Goal: Navigation & Orientation: Find specific page/section

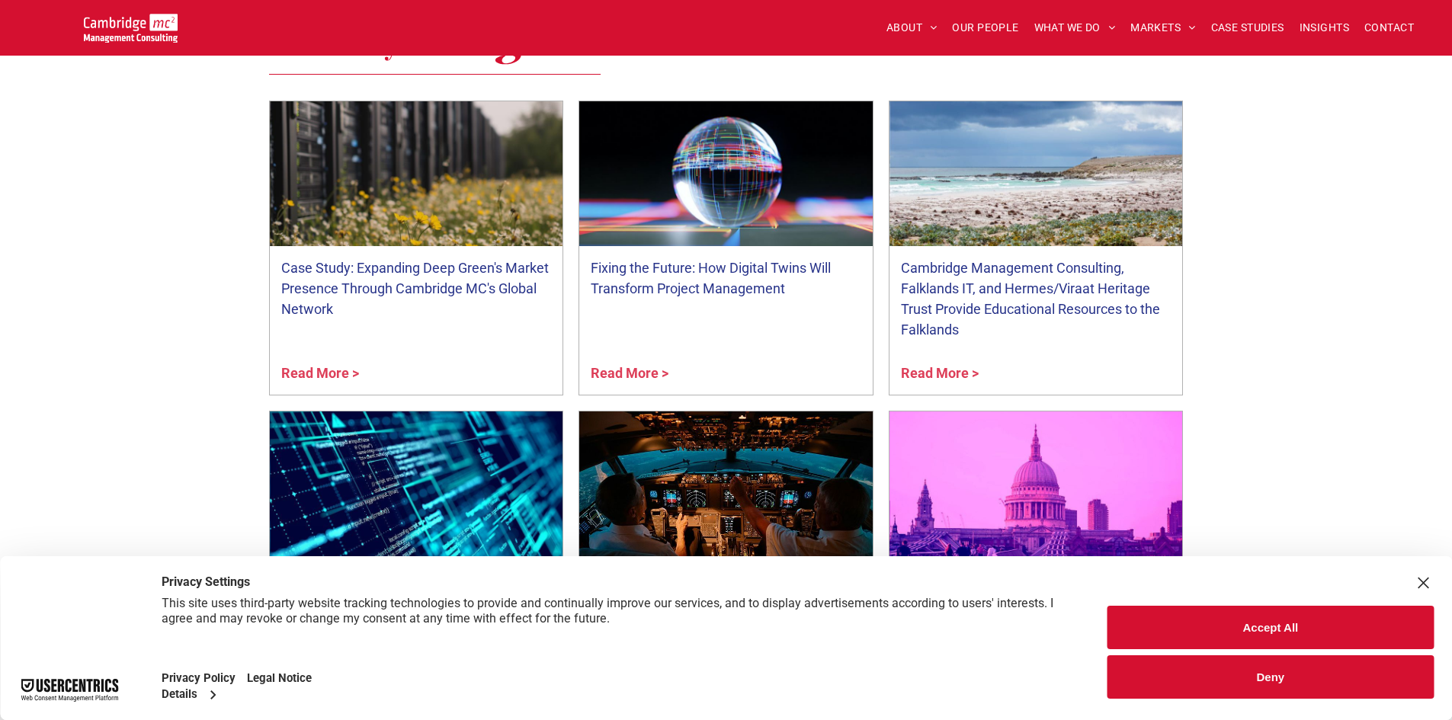
scroll to position [1143, 0]
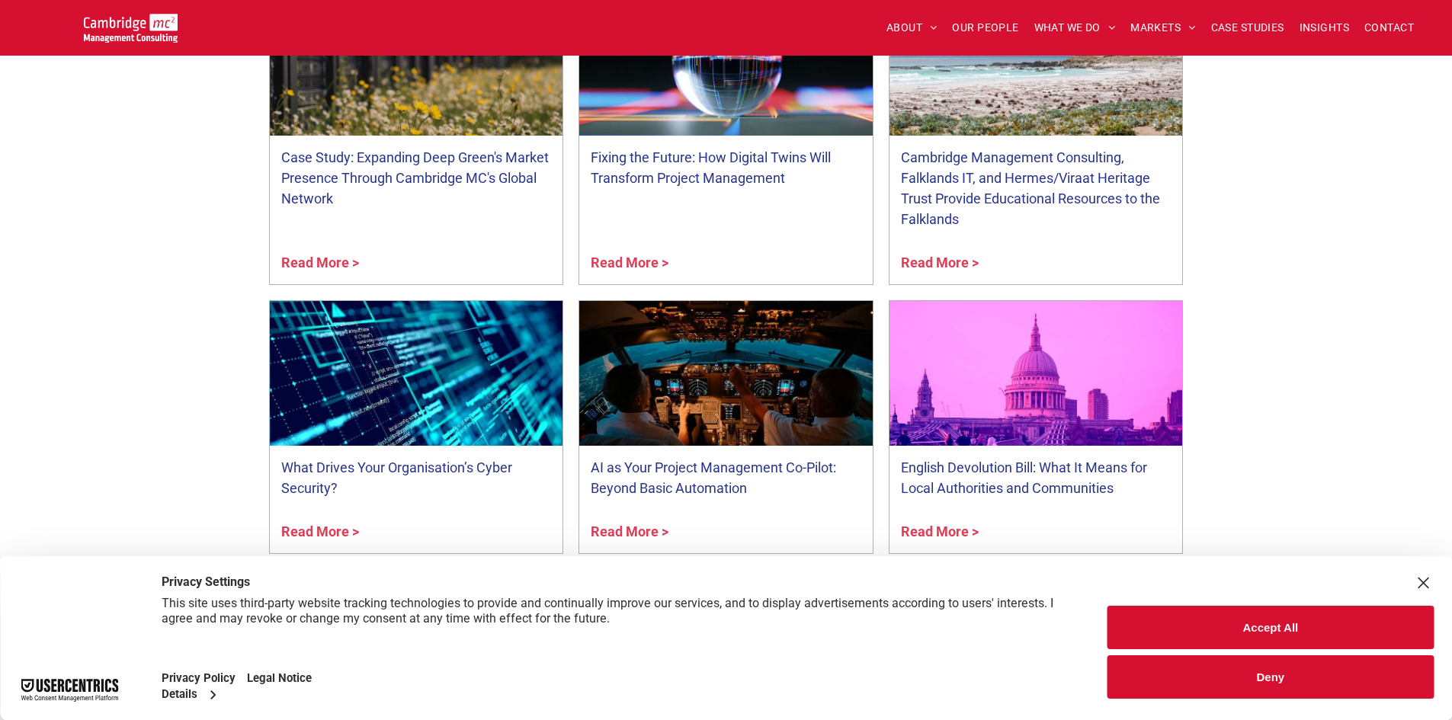
click at [1359, 640] on button "Accept All" at bounding box center [1270, 627] width 326 height 43
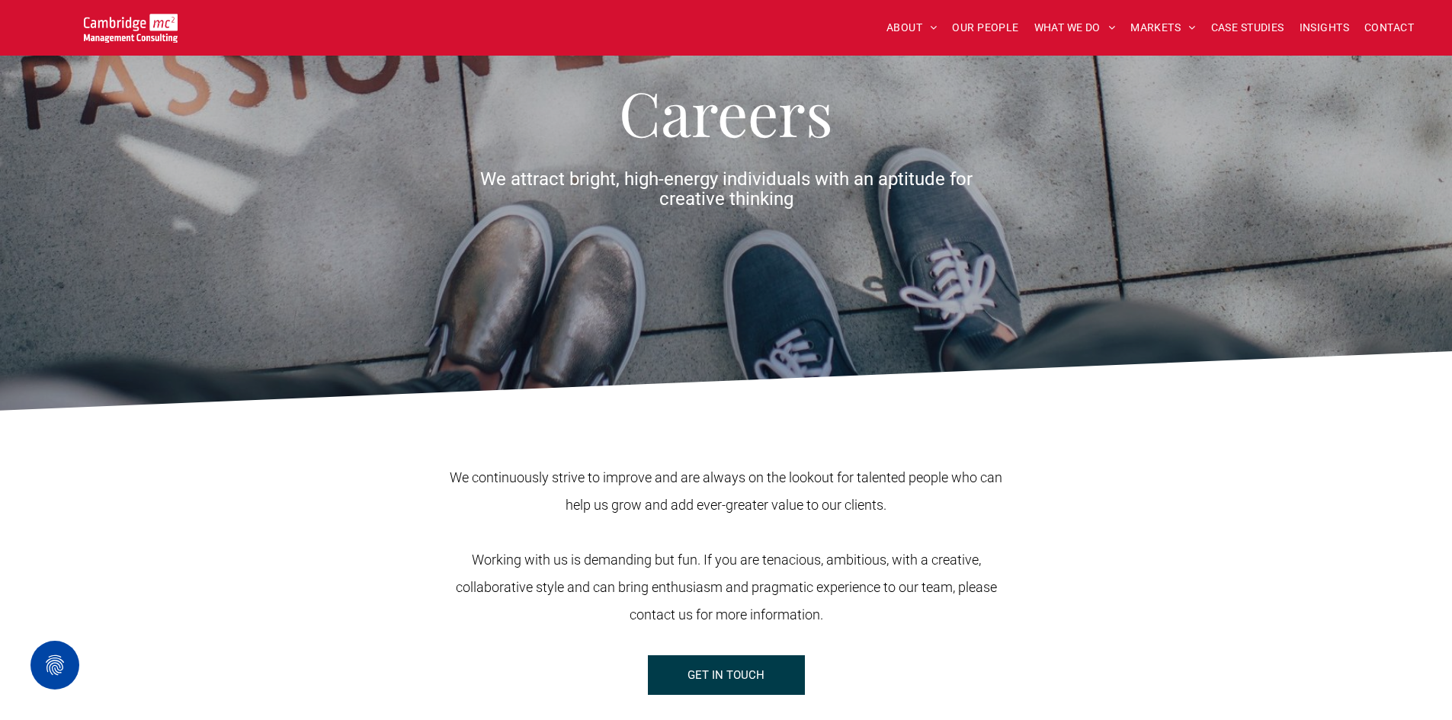
scroll to position [381, 0]
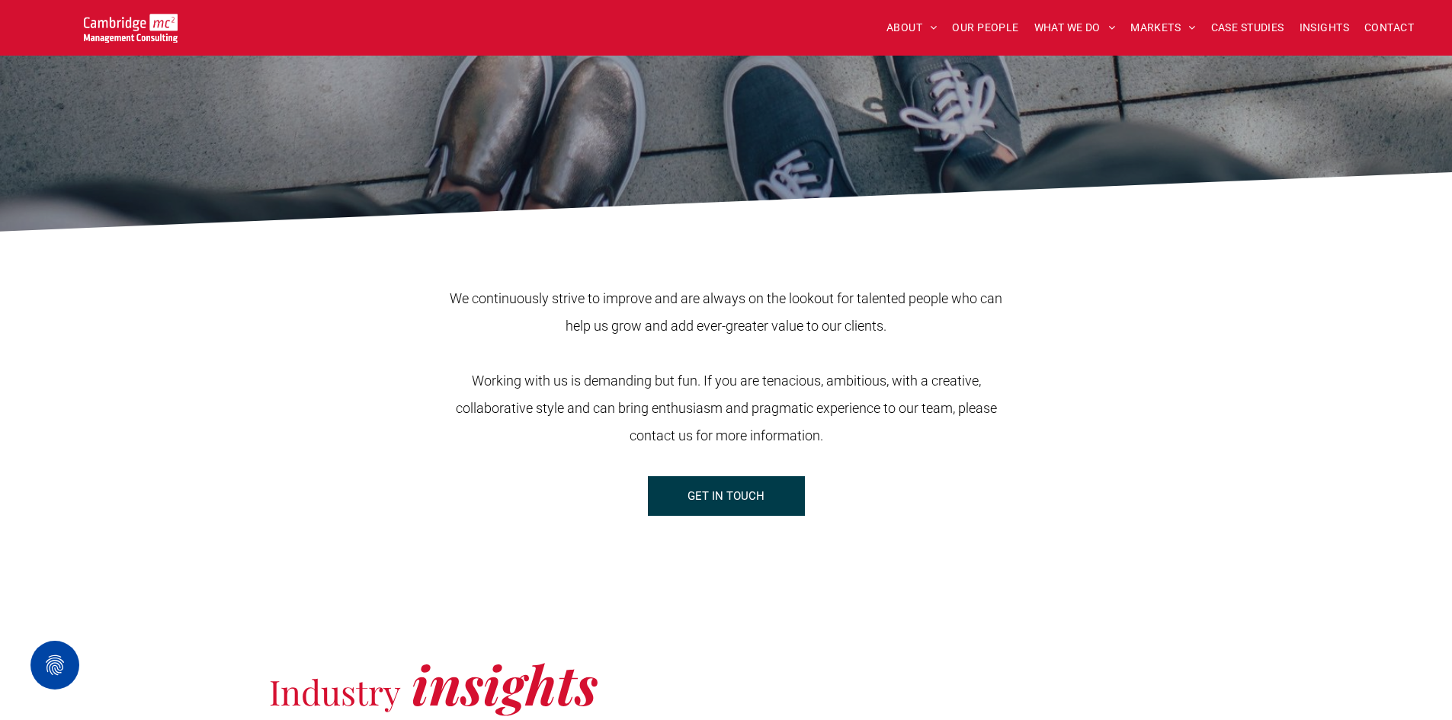
click at [750, 500] on span "GET IN TOUCH" at bounding box center [725, 496] width 77 height 38
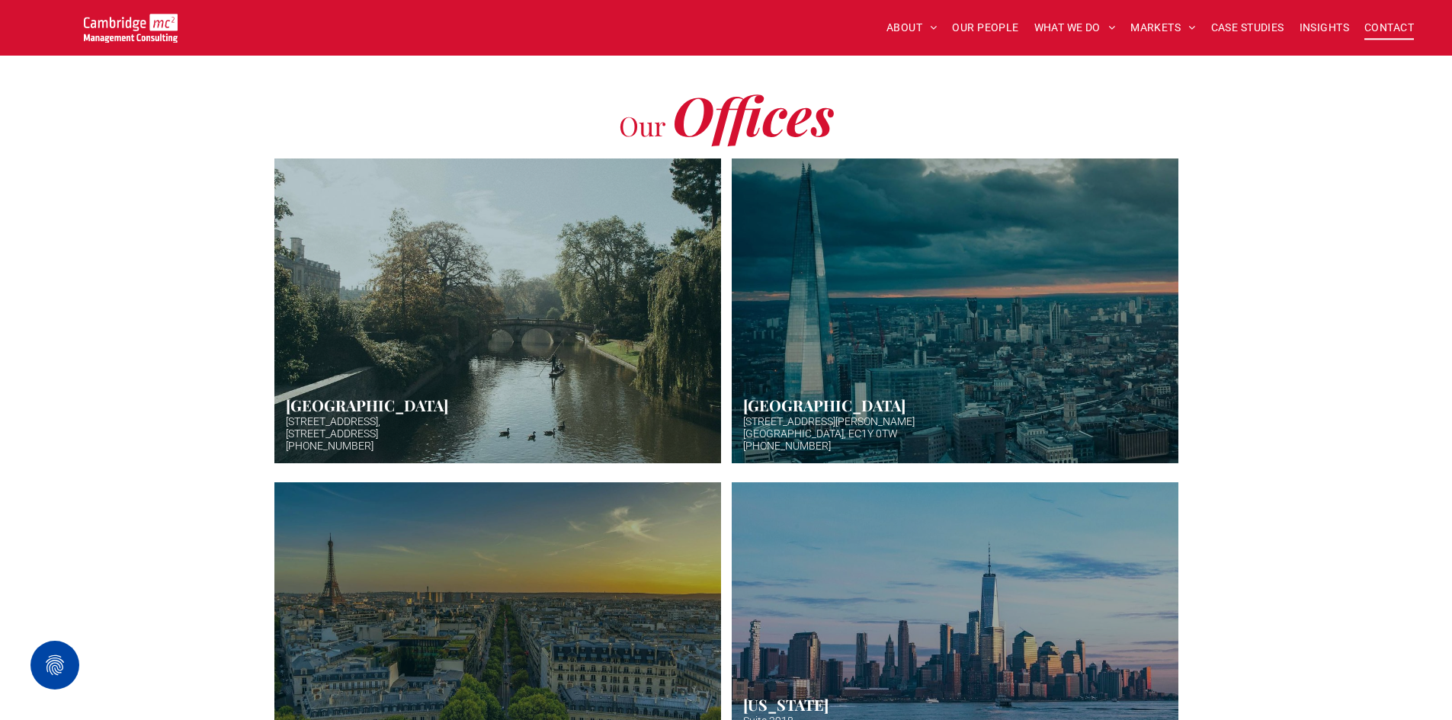
scroll to position [381, 0]
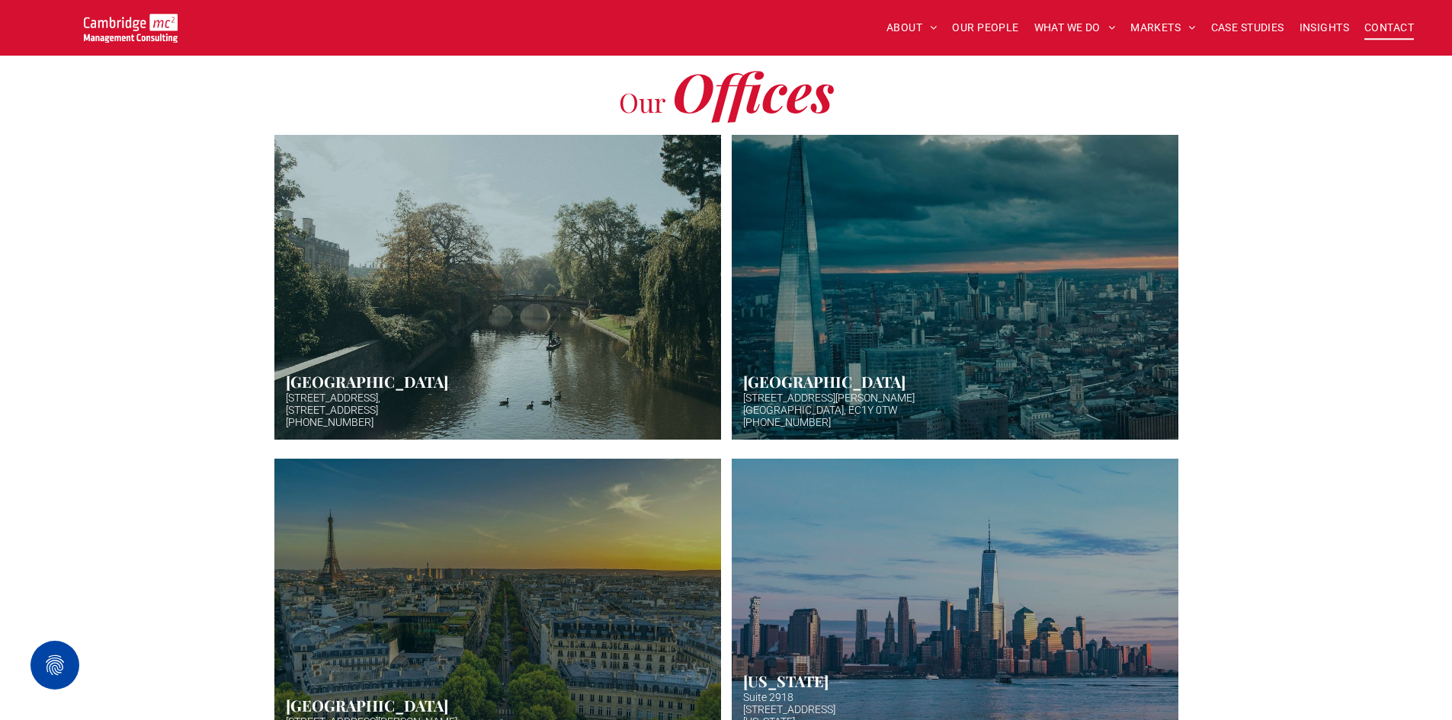
click at [856, 366] on link "Aerial photo of Tower Bridge, London. Thames snakes into distance. Hazy backgro…" at bounding box center [954, 287] width 473 height 323
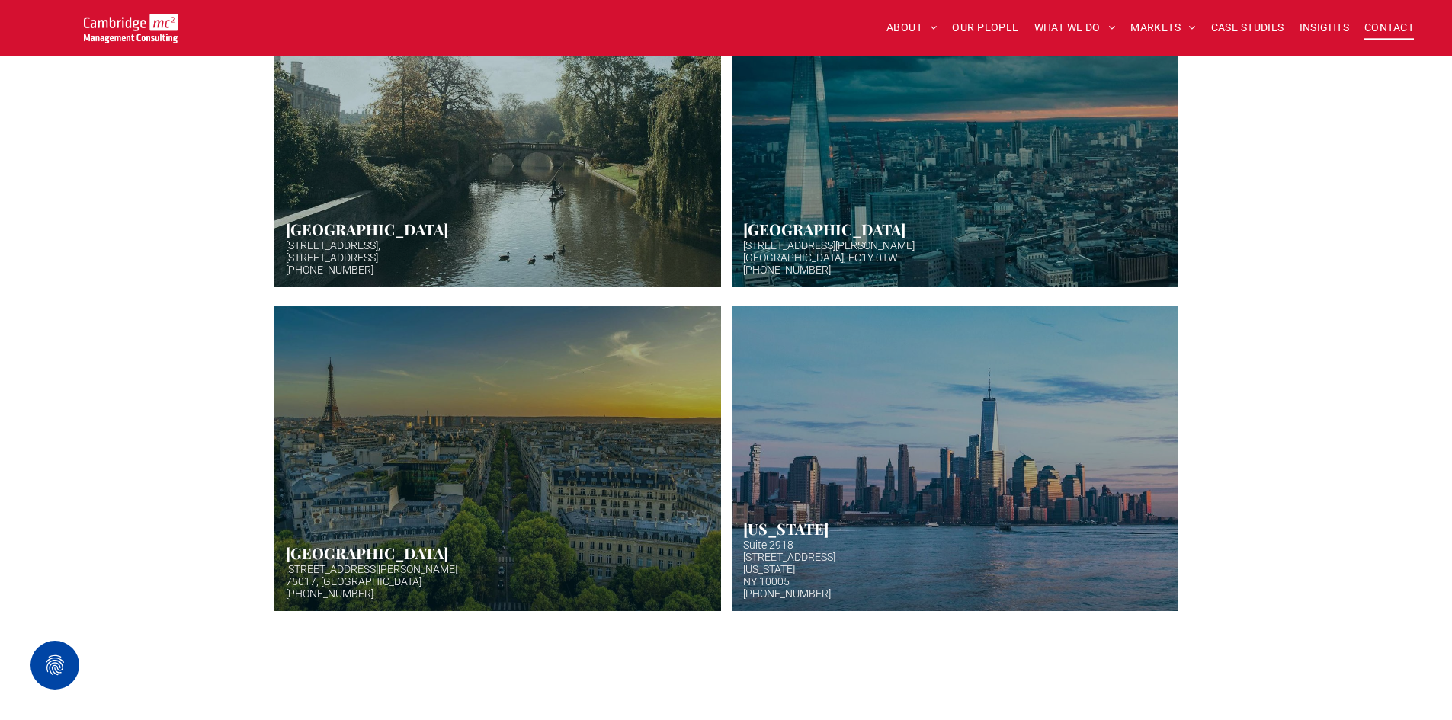
click at [486, 191] on link "Hazy afternoon photo of river and bridge in Cambridge. Punt boat in middle-dist…" at bounding box center [497, 134] width 473 height 323
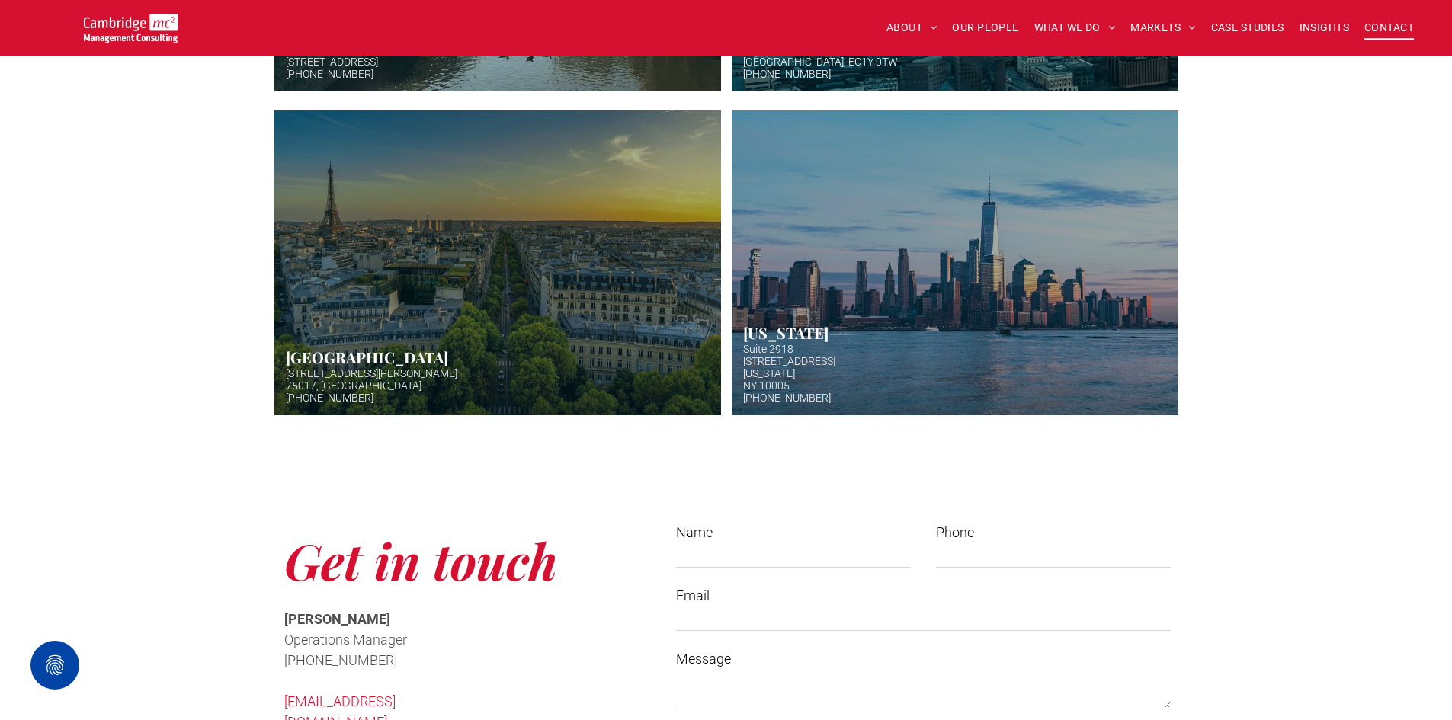
scroll to position [533, 0]
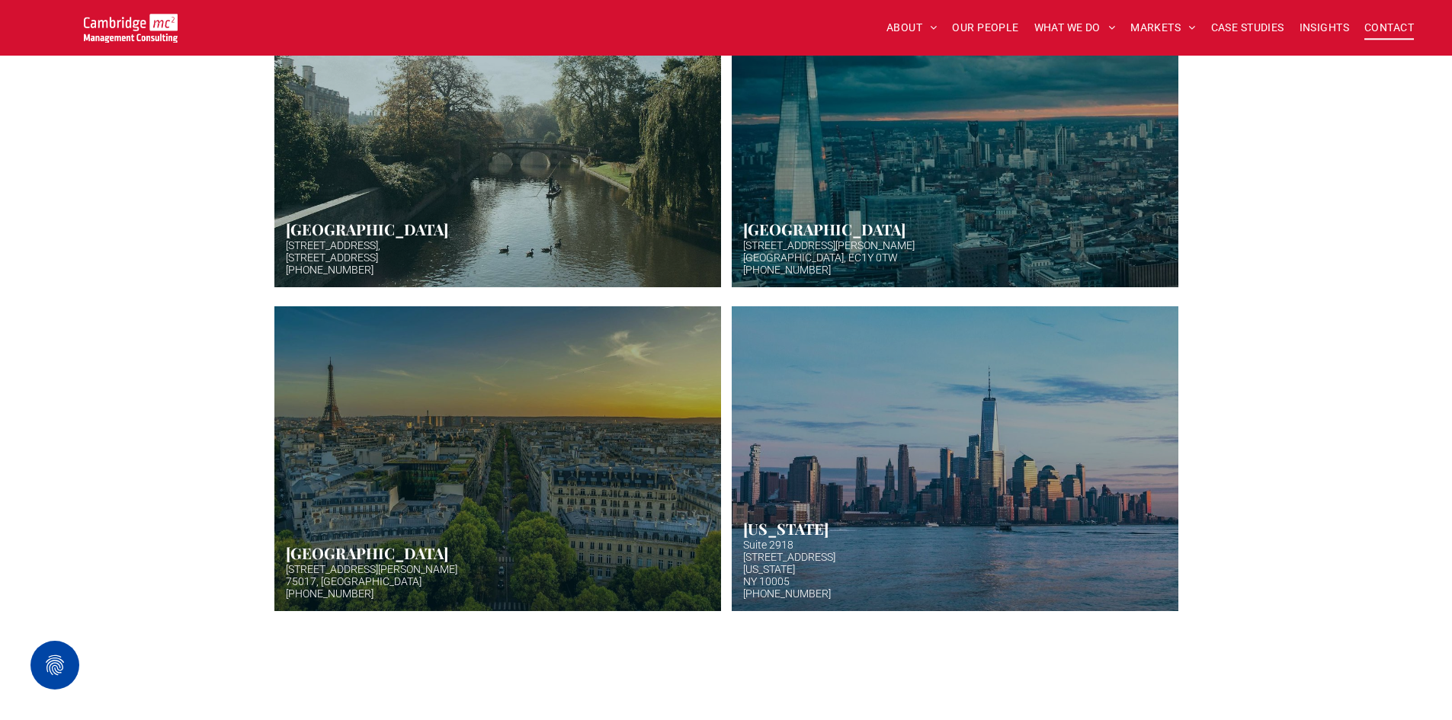
click at [868, 187] on link "Aerial photo of Tower Bridge, London. Thames snakes into distance. Hazy backgro…" at bounding box center [954, 134] width 473 height 323
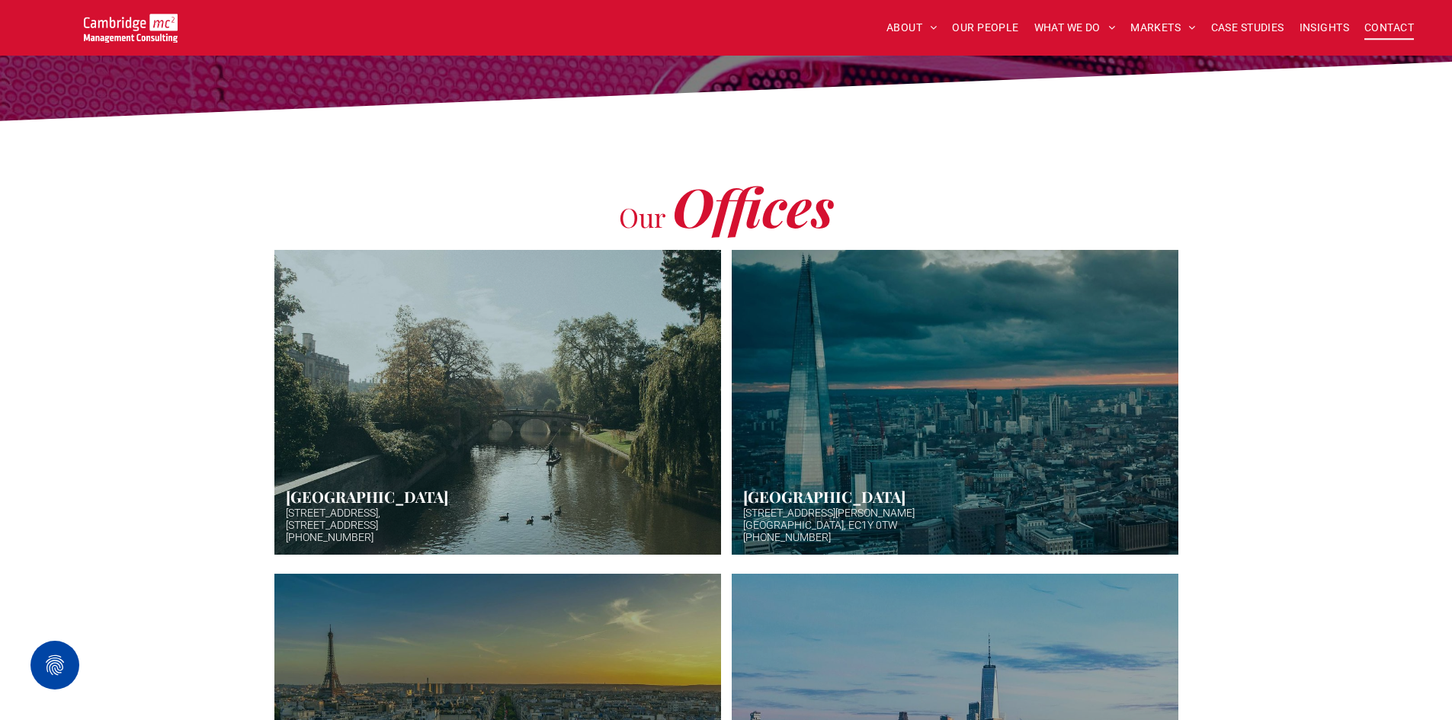
scroll to position [152, 0]
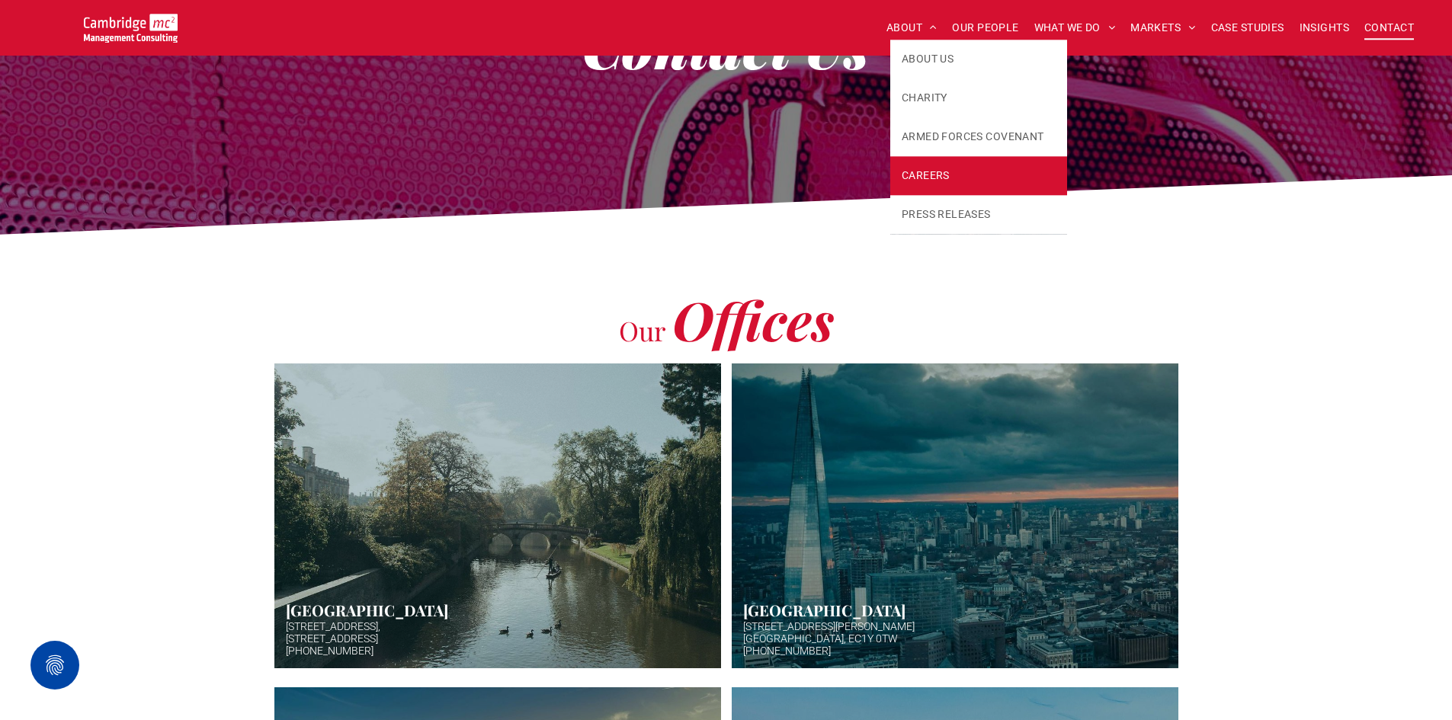
click at [972, 172] on link "CAREERS" at bounding box center [978, 175] width 177 height 39
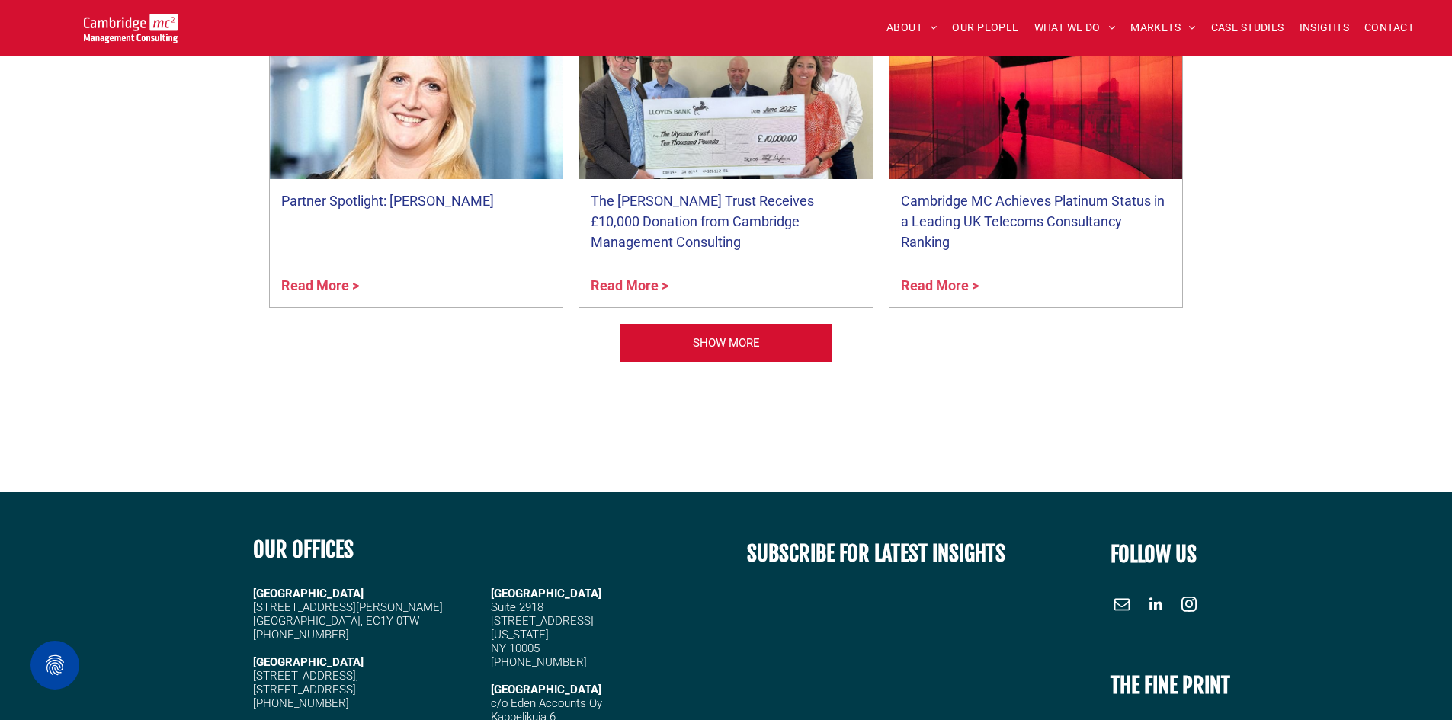
scroll to position [1753, 0]
